Goal: Task Accomplishment & Management: Manage account settings

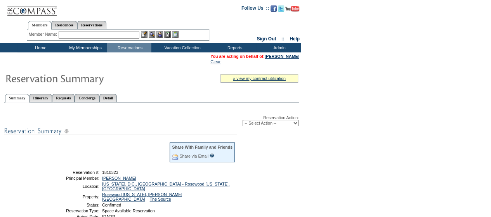
click at [90, 37] on input "text" at bounding box center [99, 35] width 81 height 8
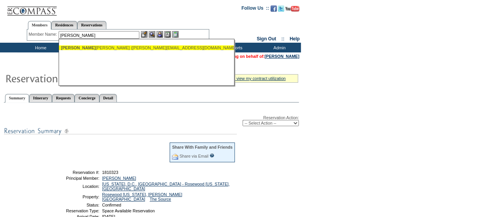
click at [90, 48] on div "[PERSON_NAME] [PERSON_NAME] ([PERSON_NAME][EMAIL_ADDRESS][DOMAIN_NAME])" at bounding box center [146, 47] width 171 height 5
type input "[PERSON_NAME] [PERSON_NAME] ([PERSON_NAME][EMAIL_ADDRESS][DOMAIN_NAME])"
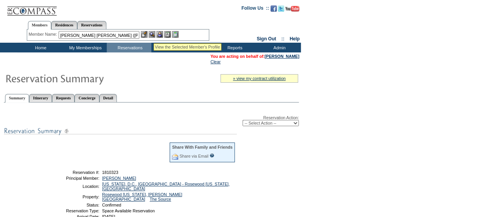
click at [154, 34] on img at bounding box center [152, 34] width 7 height 7
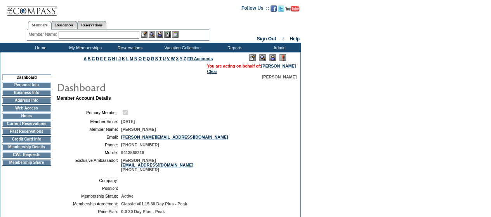
click at [275, 57] on img at bounding box center [272, 57] width 7 height 7
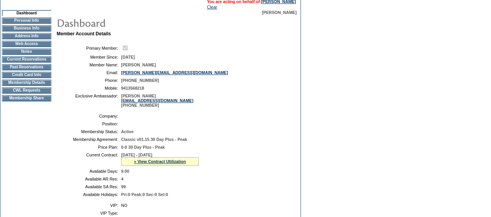
scroll to position [65, 0]
click at [30, 85] on td "Membership Details" at bounding box center [26, 82] width 49 height 6
